Goal: Use online tool/utility: Utilize a website feature to perform a specific function

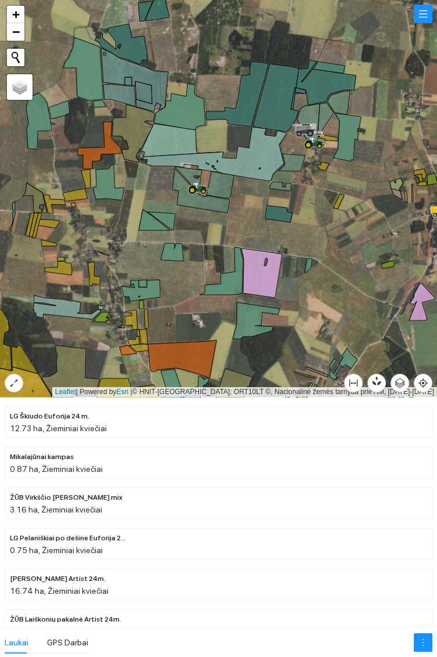
click at [146, 224] on icon at bounding box center [154, 220] width 31 height 21
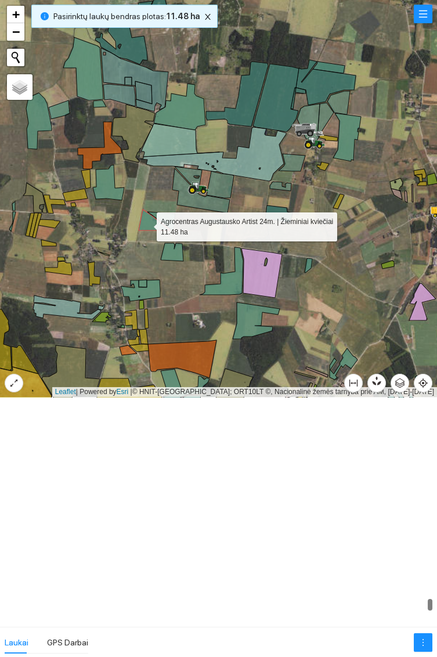
scroll to position [11343, 0]
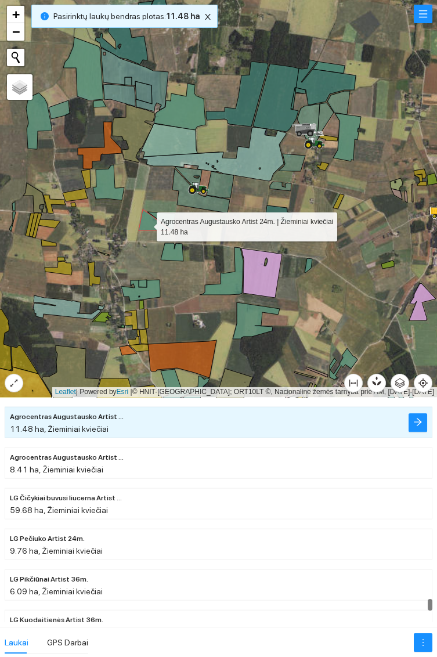
click at [152, 292] on icon at bounding box center [140, 290] width 39 height 21
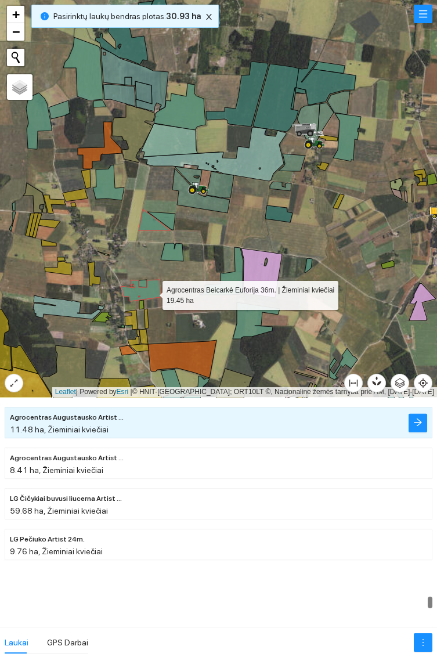
scroll to position [11222, 0]
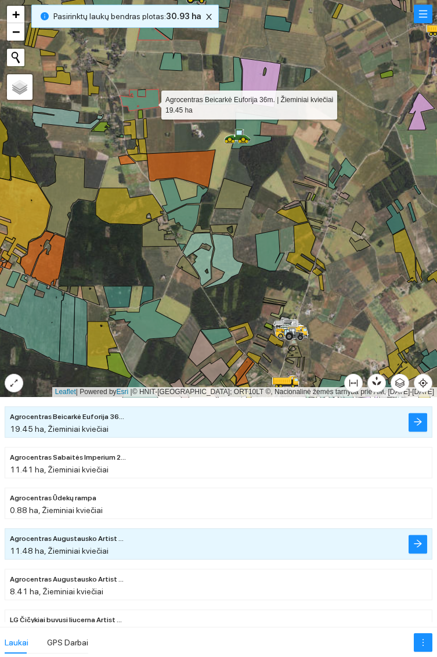
click at [168, 196] on icon at bounding box center [184, 196] width 49 height 34
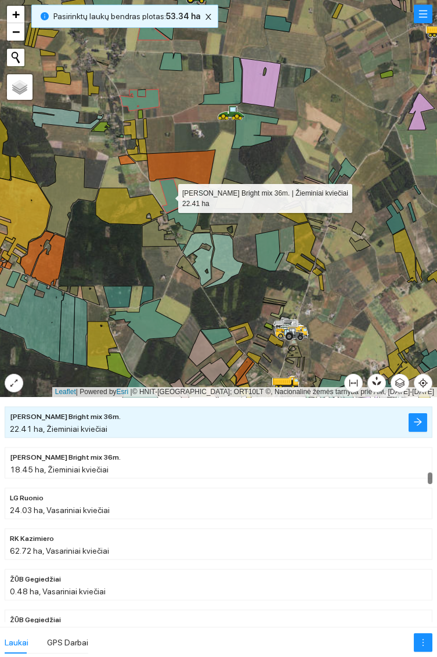
click at [192, 225] on icon at bounding box center [183, 218] width 33 height 27
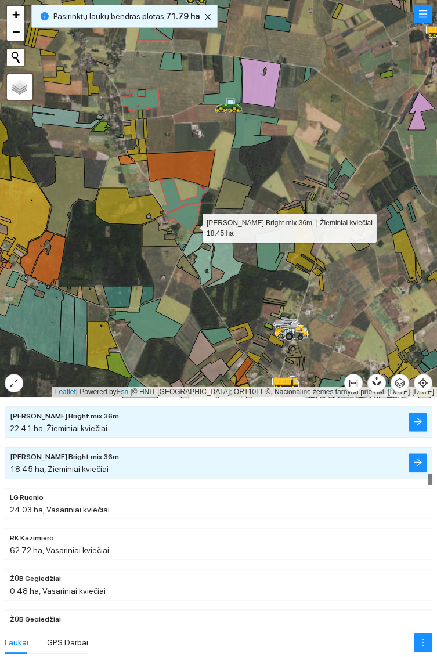
scroll to position [4133, 0]
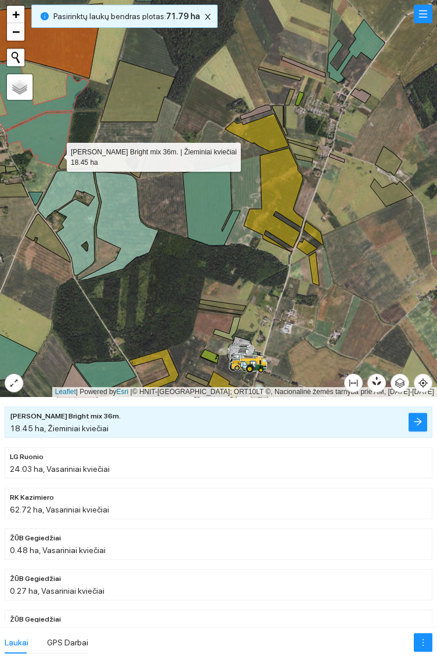
click at [212, 224] on icon at bounding box center [211, 205] width 57 height 82
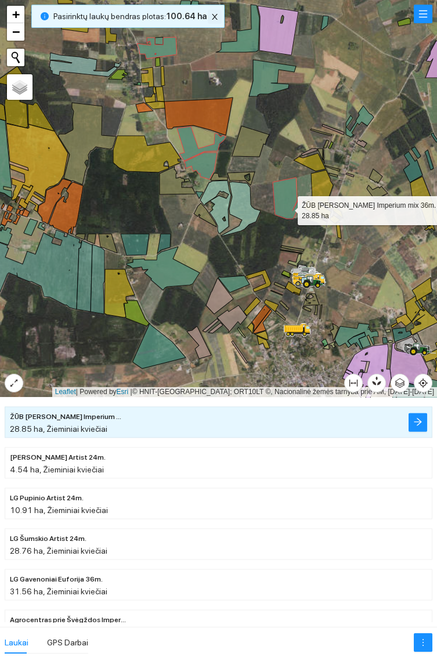
click at [212, 17] on icon "close" at bounding box center [215, 17] width 6 height 6
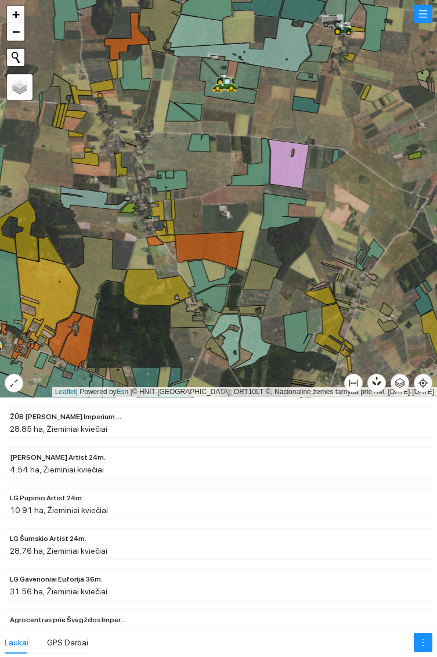
click at [171, 119] on icon at bounding box center [180, 110] width 31 height 21
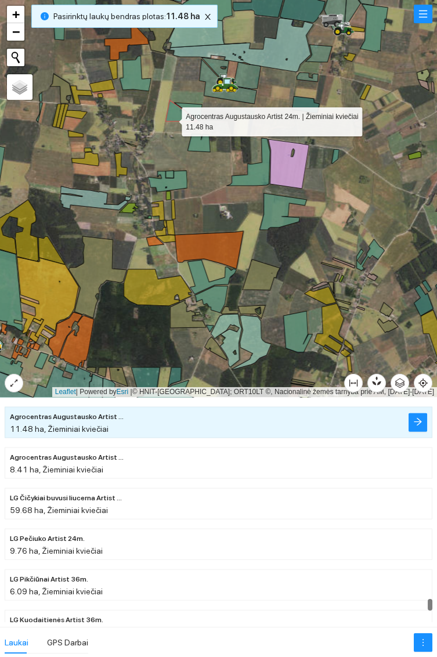
click at [182, 182] on icon at bounding box center [166, 181] width 39 height 21
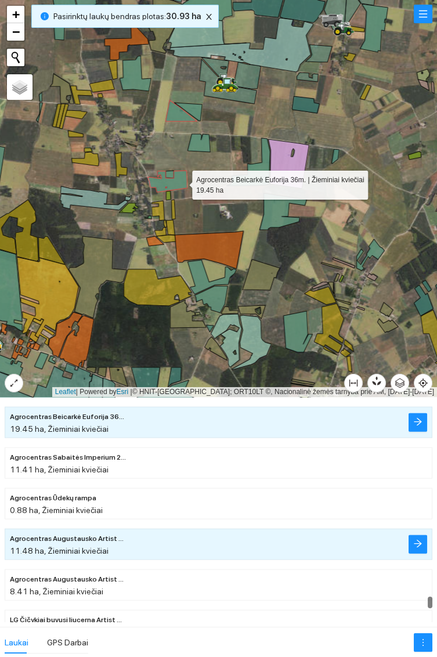
click at [203, 278] on icon at bounding box center [211, 277] width 49 height 34
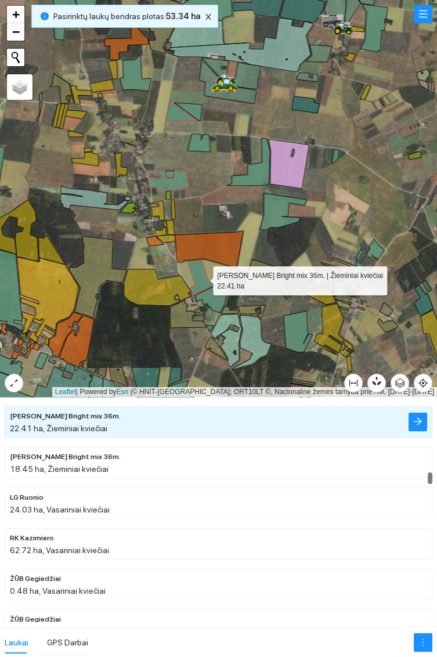
click at [219, 304] on icon at bounding box center [210, 299] width 33 height 27
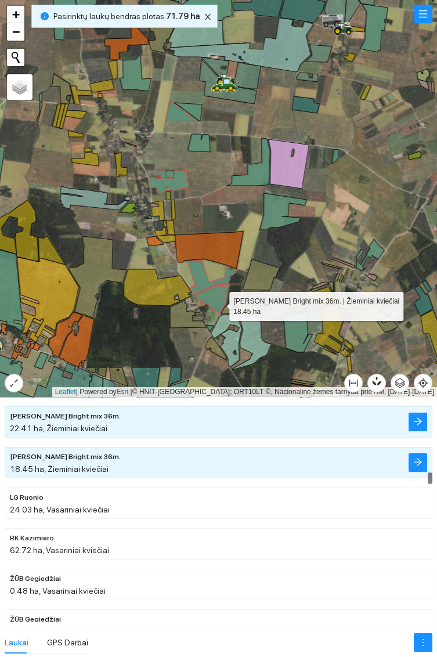
scroll to position [4133, 0]
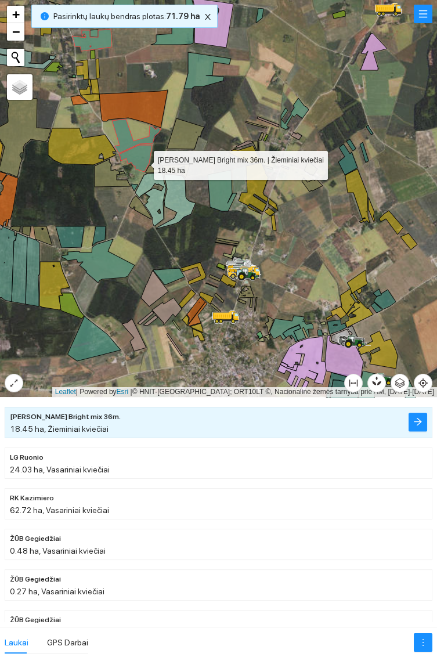
click at [201, 75] on icon at bounding box center [207, 70] width 47 height 37
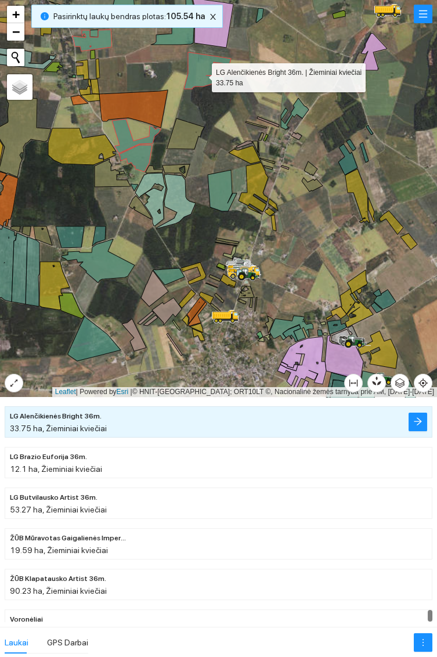
click at [218, 197] on icon at bounding box center [222, 190] width 29 height 41
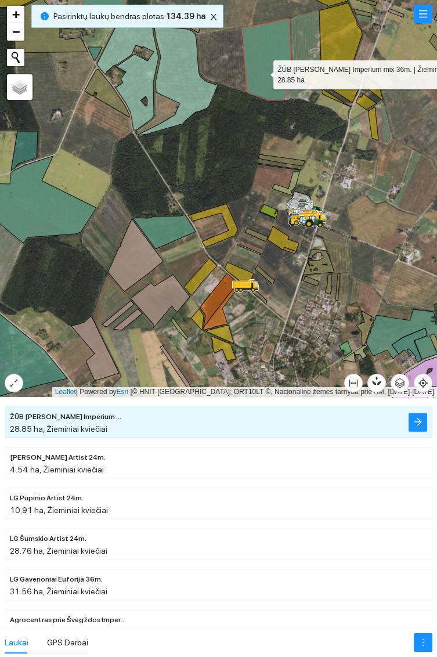
click at [165, 227] on icon at bounding box center [164, 232] width 62 height 34
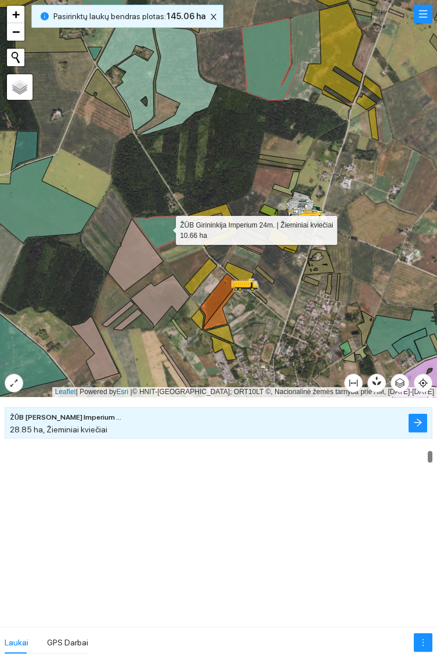
scroll to position [2836, 0]
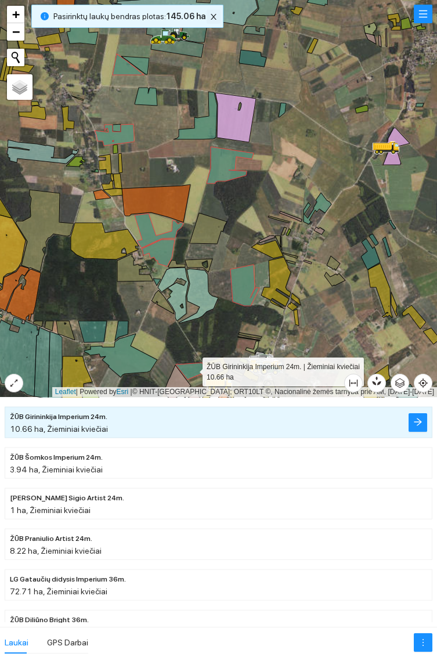
click at [213, 10] on button "button" at bounding box center [214, 17] width 14 height 14
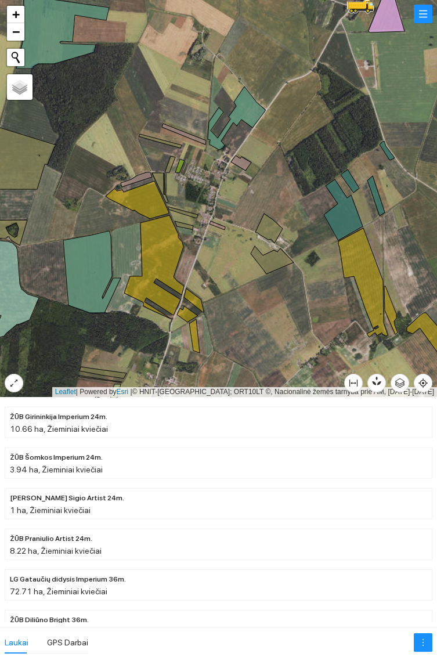
click at [248, 108] on icon at bounding box center [236, 117] width 57 height 63
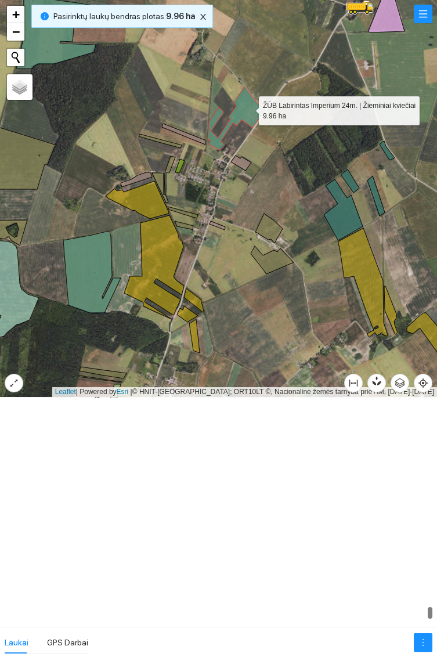
scroll to position [11833, 0]
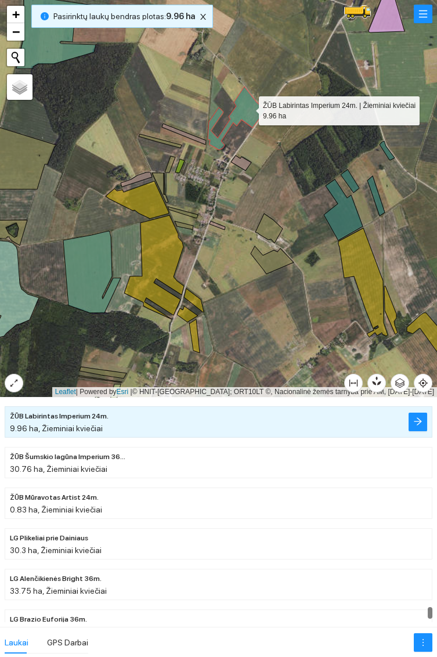
click at [348, 216] on icon at bounding box center [343, 209] width 39 height 61
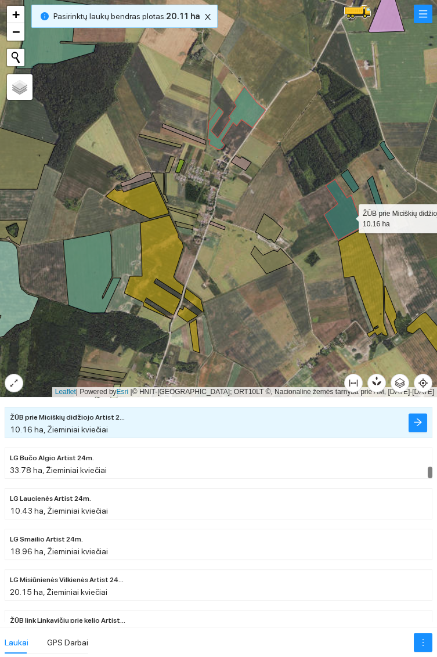
click at [347, 183] on icon at bounding box center [350, 180] width 19 height 23
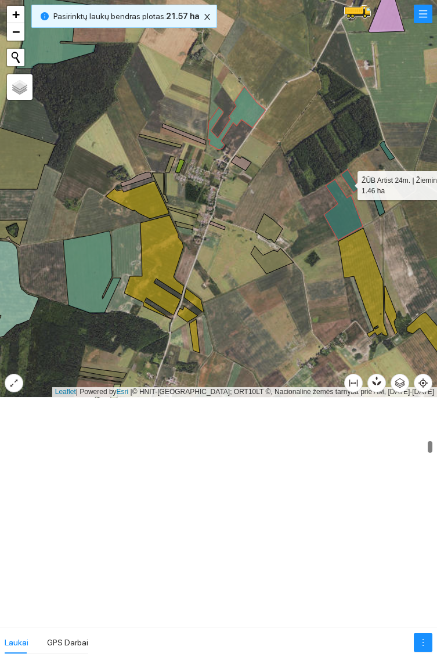
scroll to position [2269, 0]
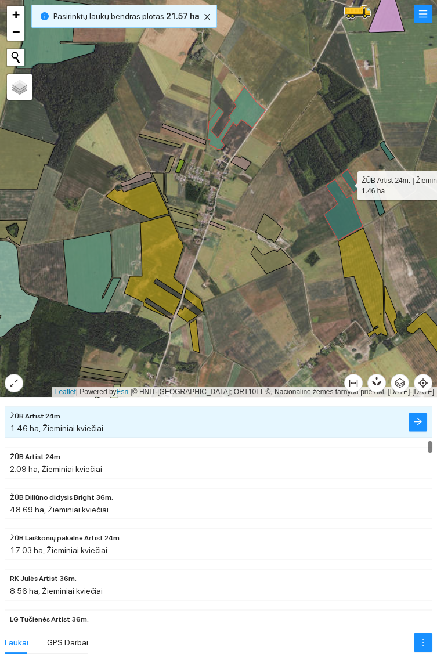
click at [391, 209] on div at bounding box center [218, 198] width 437 height 397
click at [376, 203] on icon at bounding box center [375, 196] width 17 height 40
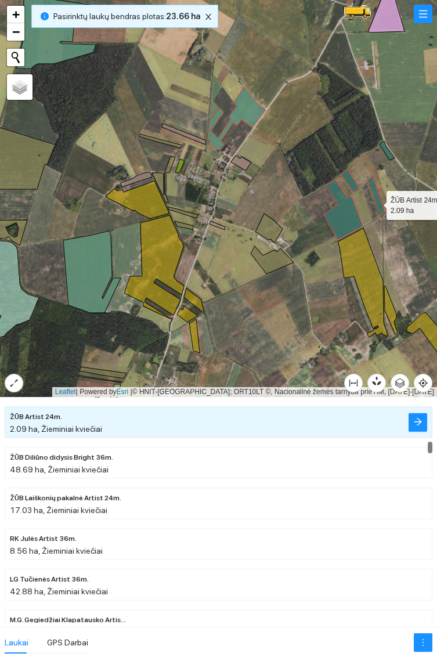
click at [392, 150] on div at bounding box center [218, 198] width 437 height 397
click at [392, 149] on div at bounding box center [218, 198] width 437 height 397
click at [392, 157] on icon at bounding box center [387, 150] width 15 height 19
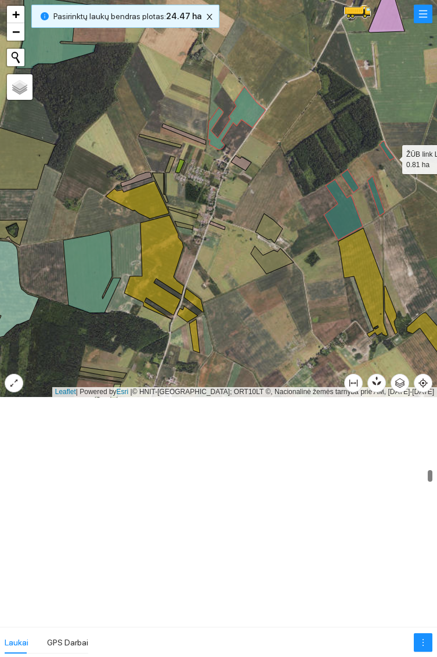
scroll to position [3933, 0]
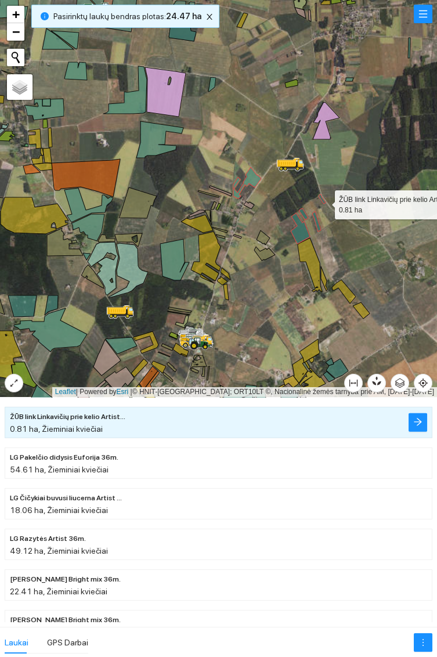
click at [212, 16] on div "Pasirinktų laukų bendras plotas : 24.47 ha" at bounding box center [125, 16] width 188 height 23
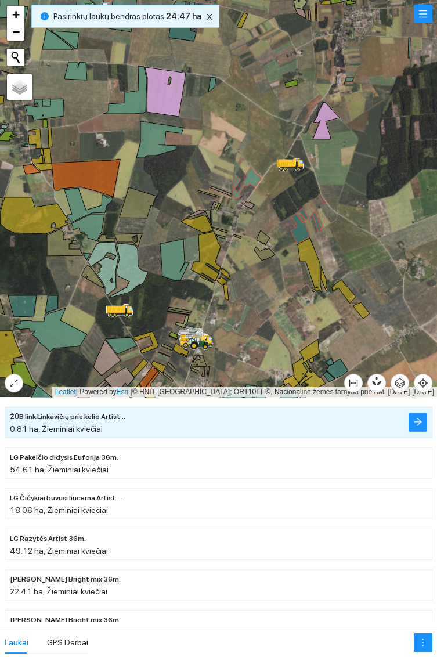
click at [203, 23] on button "button" at bounding box center [210, 17] width 14 height 14
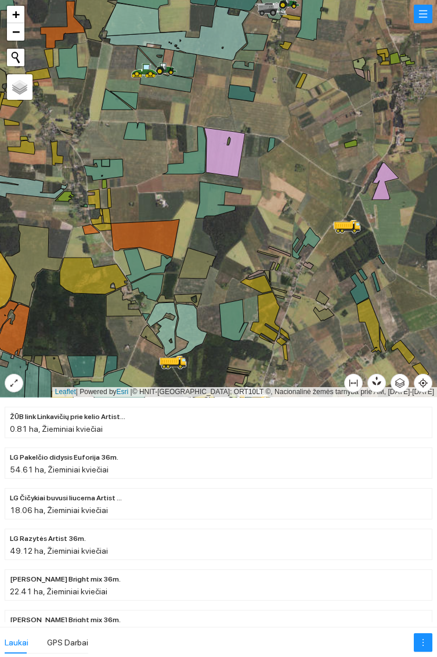
click at [113, 107] on icon at bounding box center [117, 99] width 31 height 21
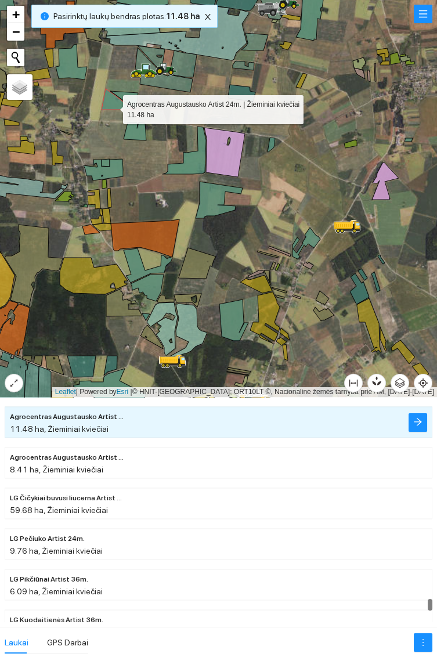
click at [120, 171] on icon at bounding box center [103, 169] width 39 height 21
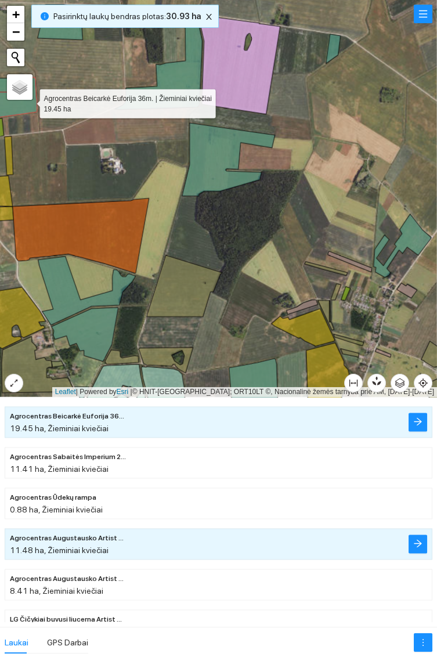
click at [215, 165] on icon at bounding box center [228, 159] width 93 height 73
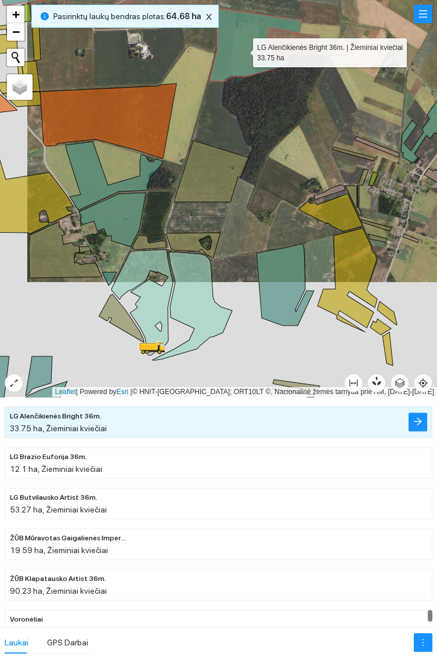
click at [91, 177] on icon at bounding box center [114, 176] width 97 height 68
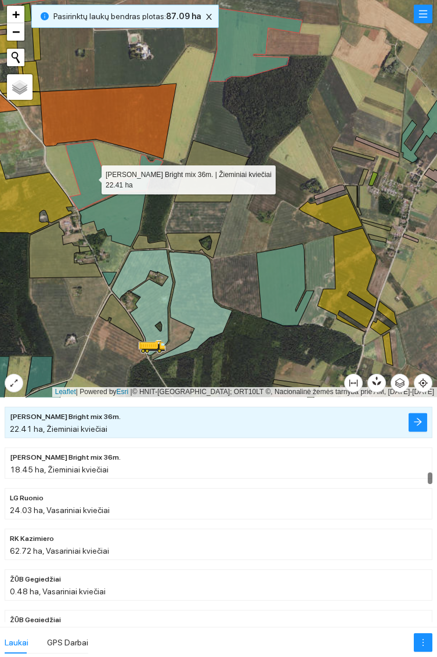
click at [116, 223] on icon at bounding box center [112, 220] width 67 height 54
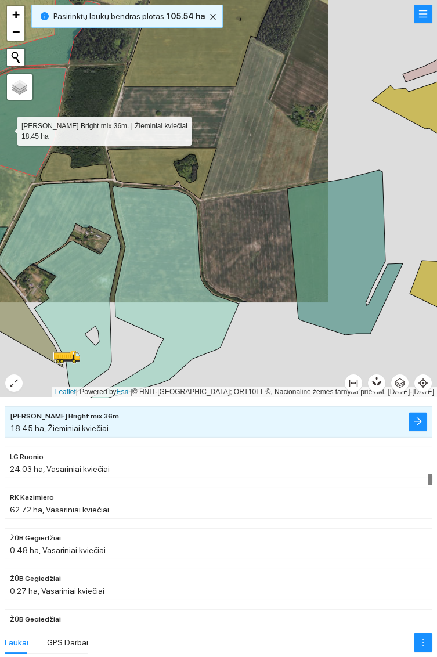
click at [346, 257] on icon at bounding box center [344, 252] width 115 height 165
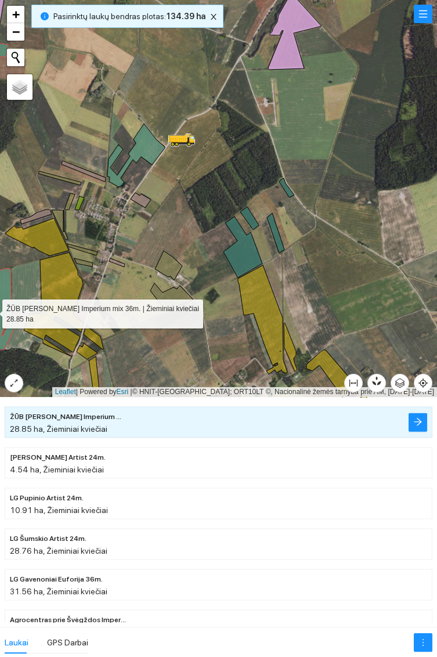
click at [147, 145] on icon at bounding box center [135, 155] width 57 height 63
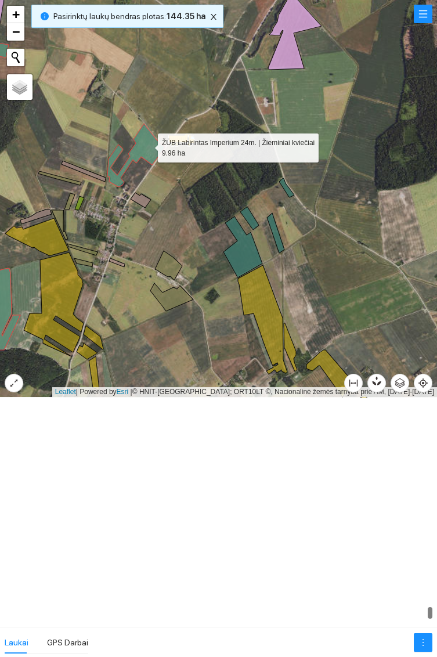
scroll to position [11835, 0]
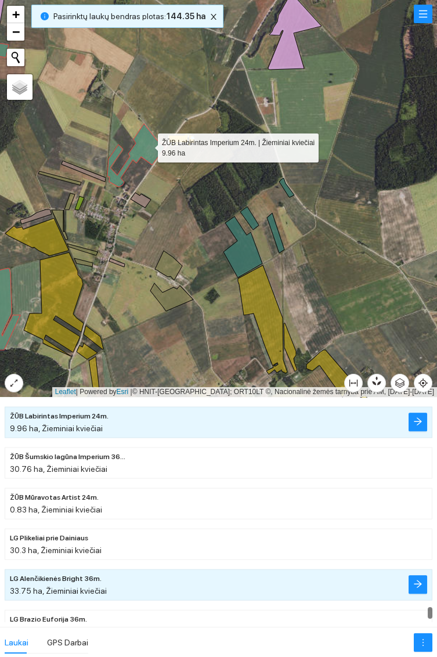
click at [250, 264] on icon at bounding box center [242, 246] width 39 height 61
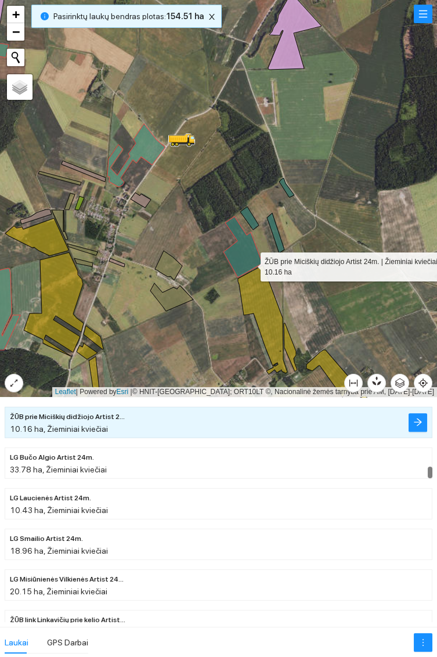
click at [253, 219] on icon at bounding box center [249, 218] width 19 height 23
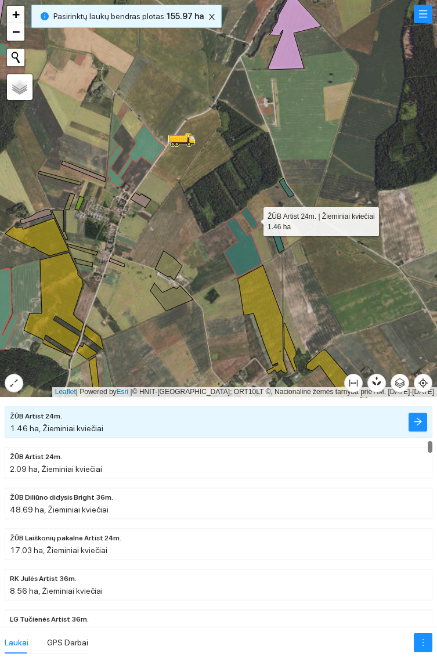
click at [281, 249] on icon at bounding box center [275, 233] width 17 height 40
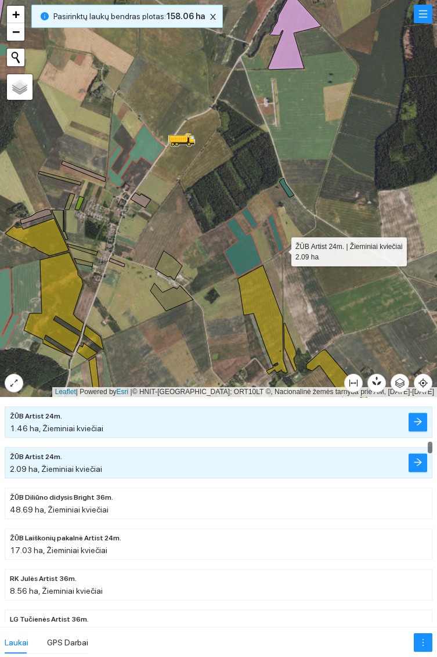
scroll to position [2310, 0]
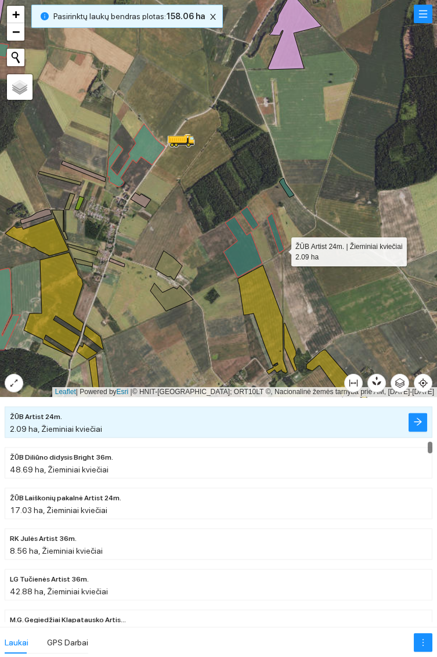
click at [291, 190] on div at bounding box center [218, 198] width 437 height 397
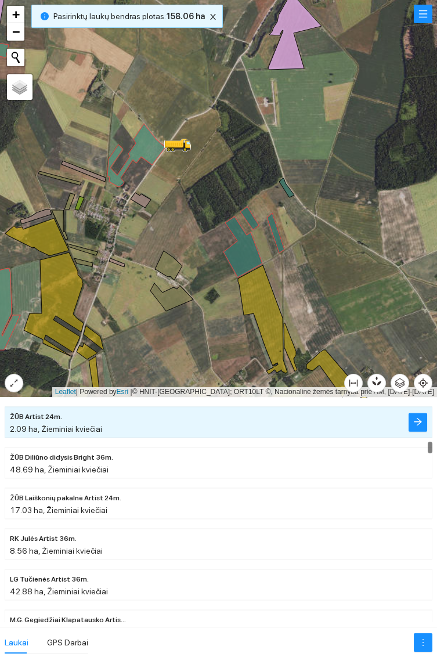
click at [292, 187] on div at bounding box center [218, 198] width 437 height 397
click at [287, 186] on icon at bounding box center [286, 187] width 15 height 19
